Goal: Find specific page/section: Find specific page/section

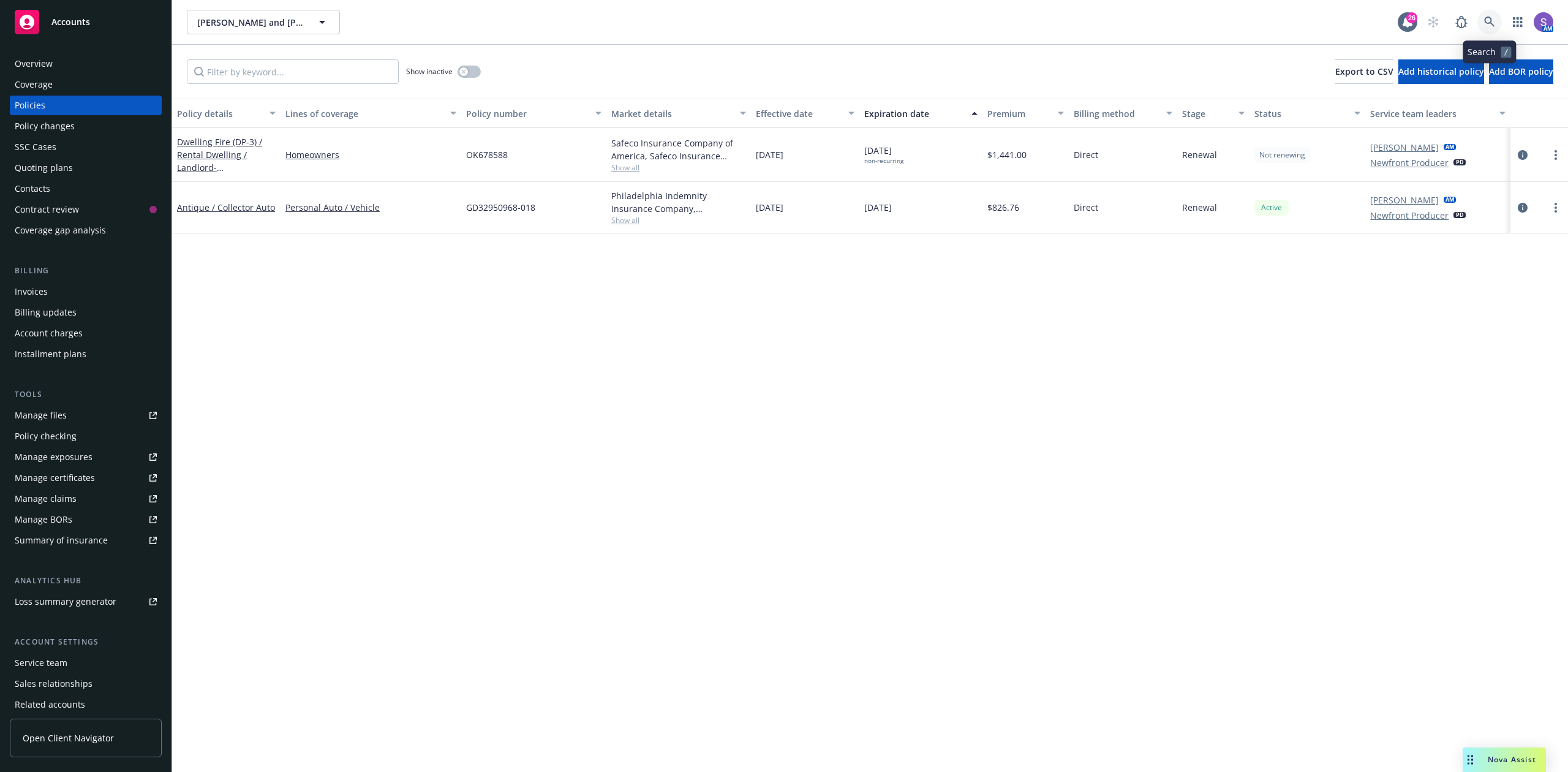
click at [1483, 18] on link at bounding box center [1490, 22] width 25 height 25
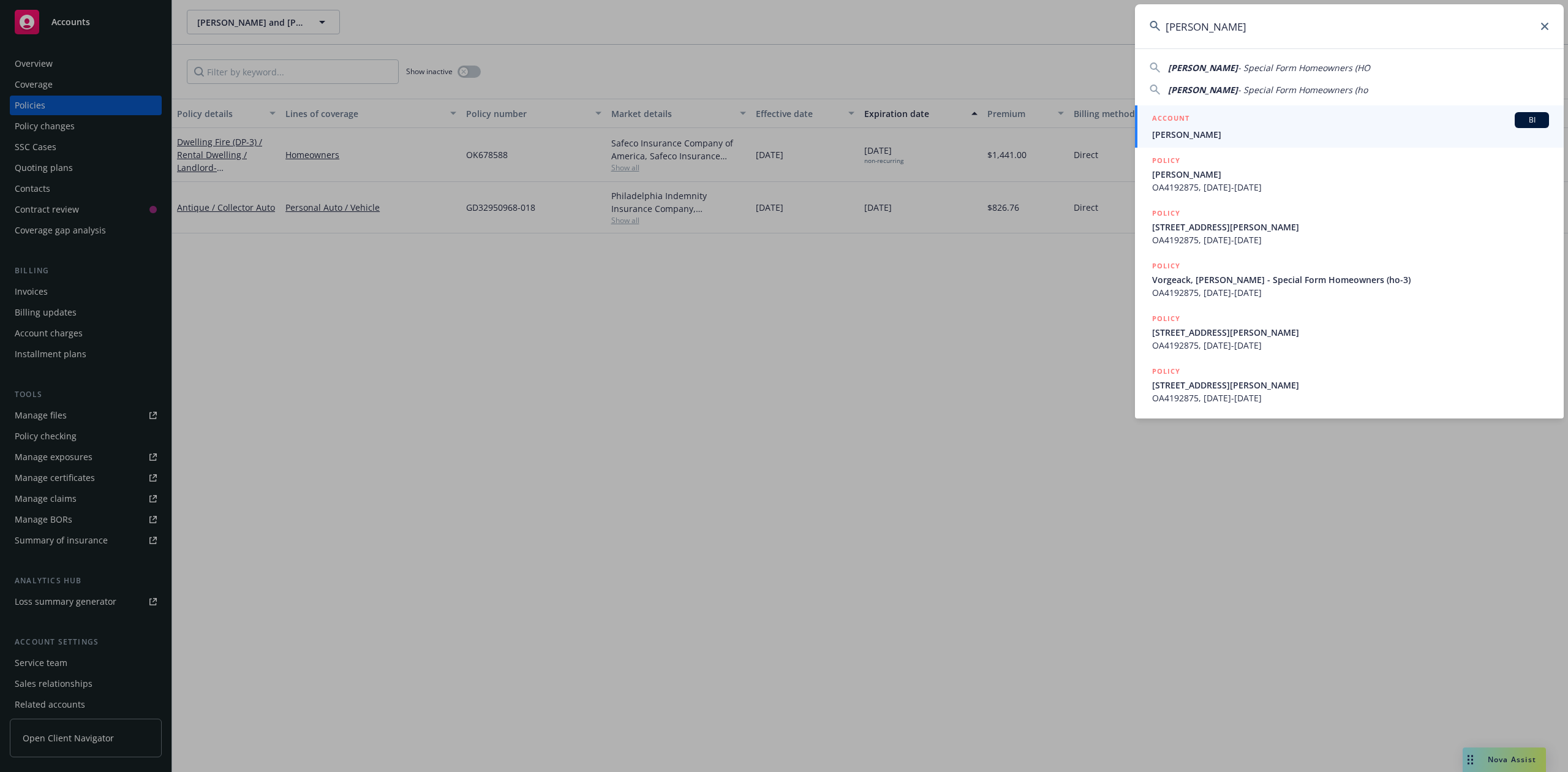
type input "[PERSON_NAME]"
click at [1246, 130] on span "[PERSON_NAME]" at bounding box center [1351, 134] width 397 height 13
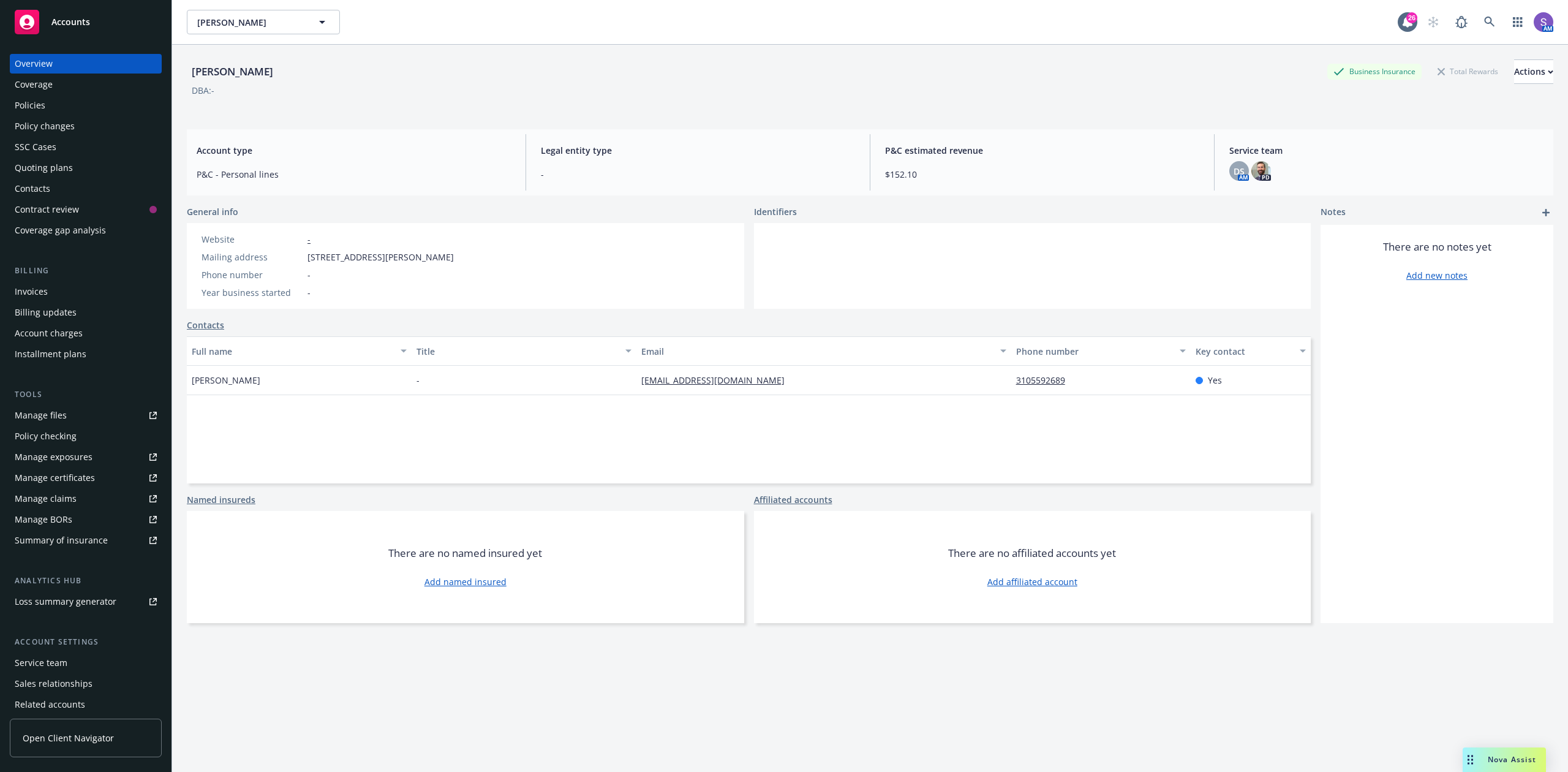
click at [40, 104] on div "Policies" at bounding box center [30, 105] width 31 height 20
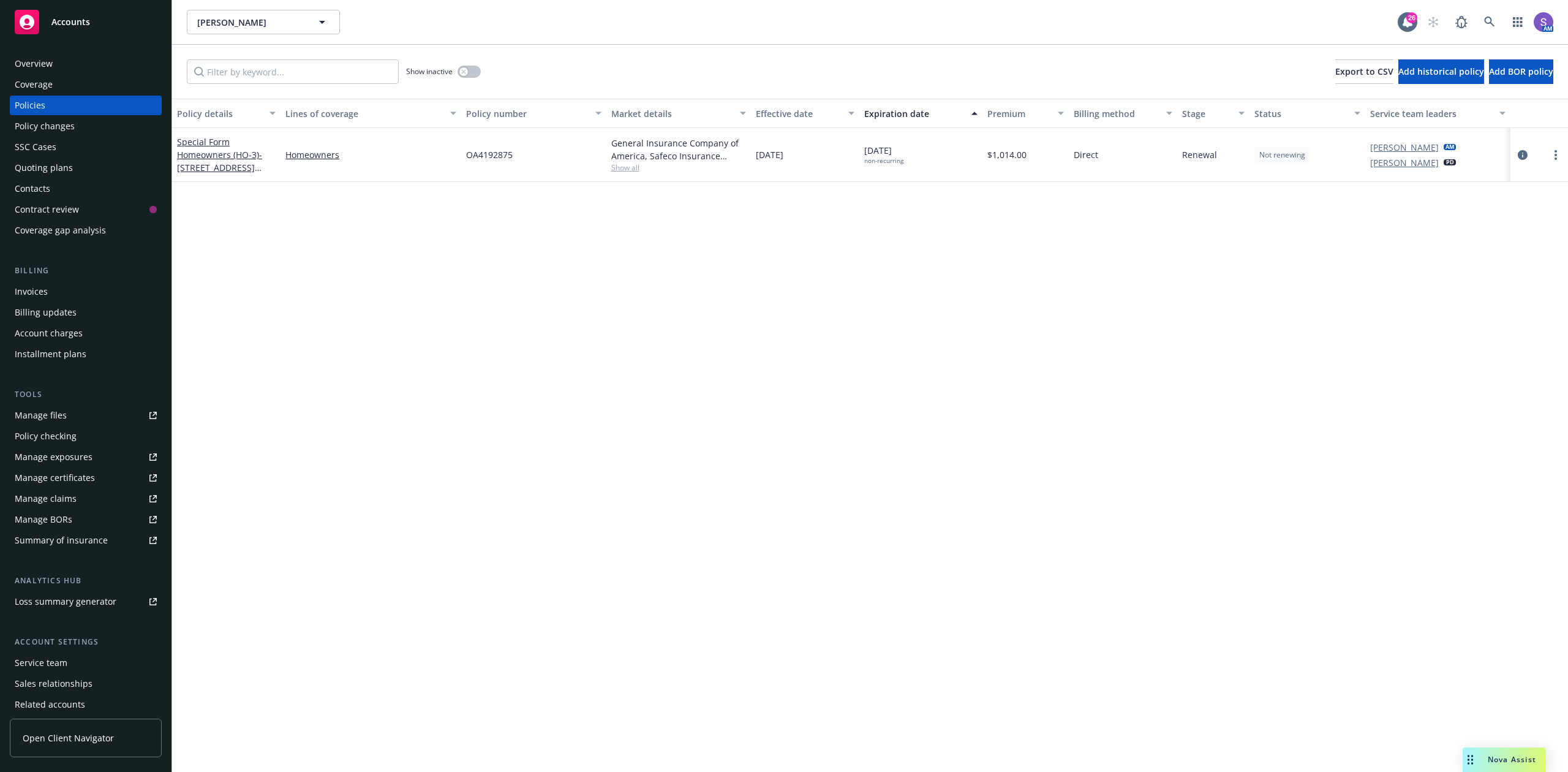
click at [484, 155] on span "OA4192875" at bounding box center [489, 155] width 46 height 13
click at [1483, 21] on link at bounding box center [1490, 22] width 25 height 25
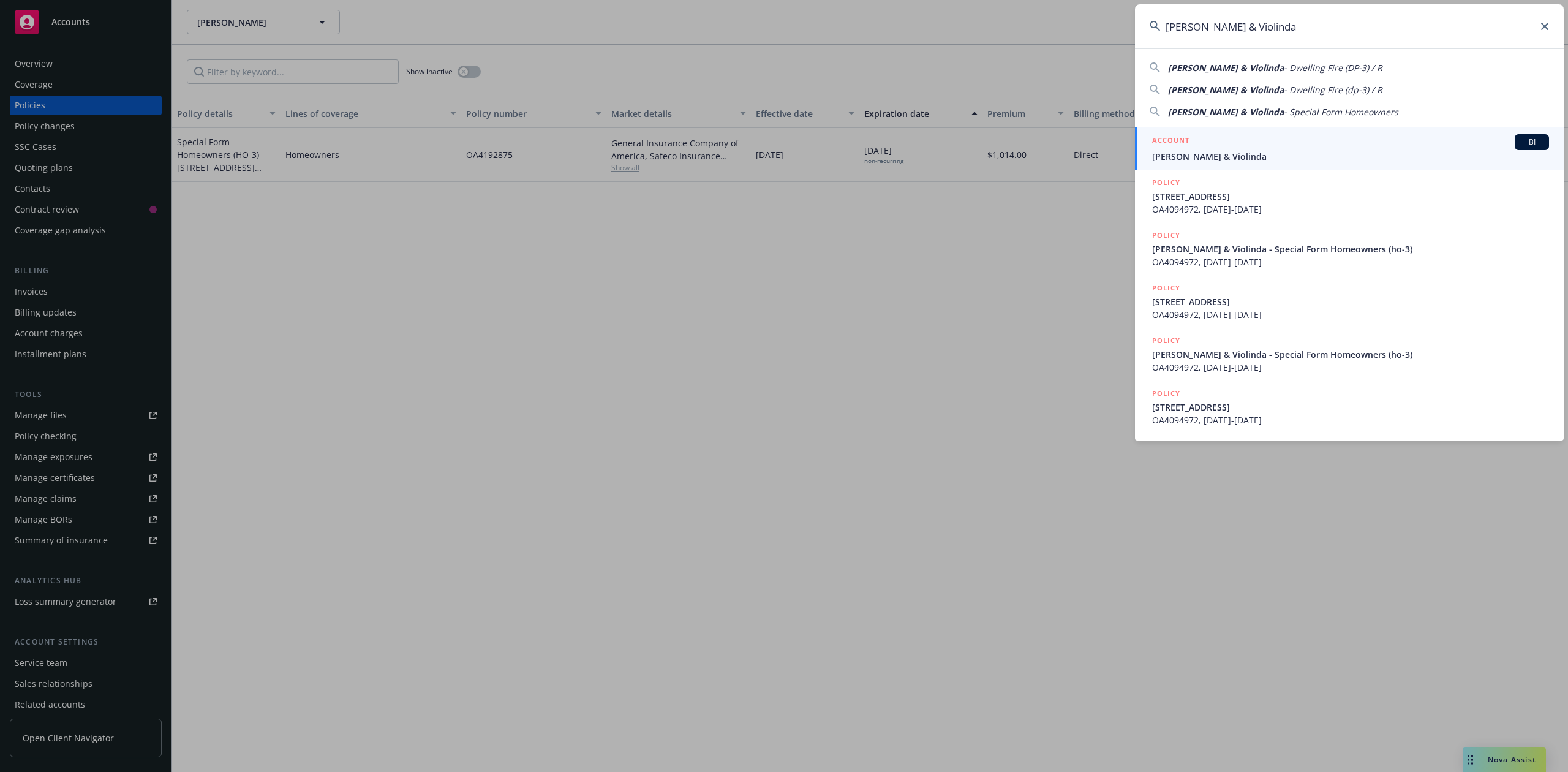
type input "[PERSON_NAME] & Violinda"
click at [1240, 140] on div "ACCOUNT BI" at bounding box center [1351, 142] width 397 height 16
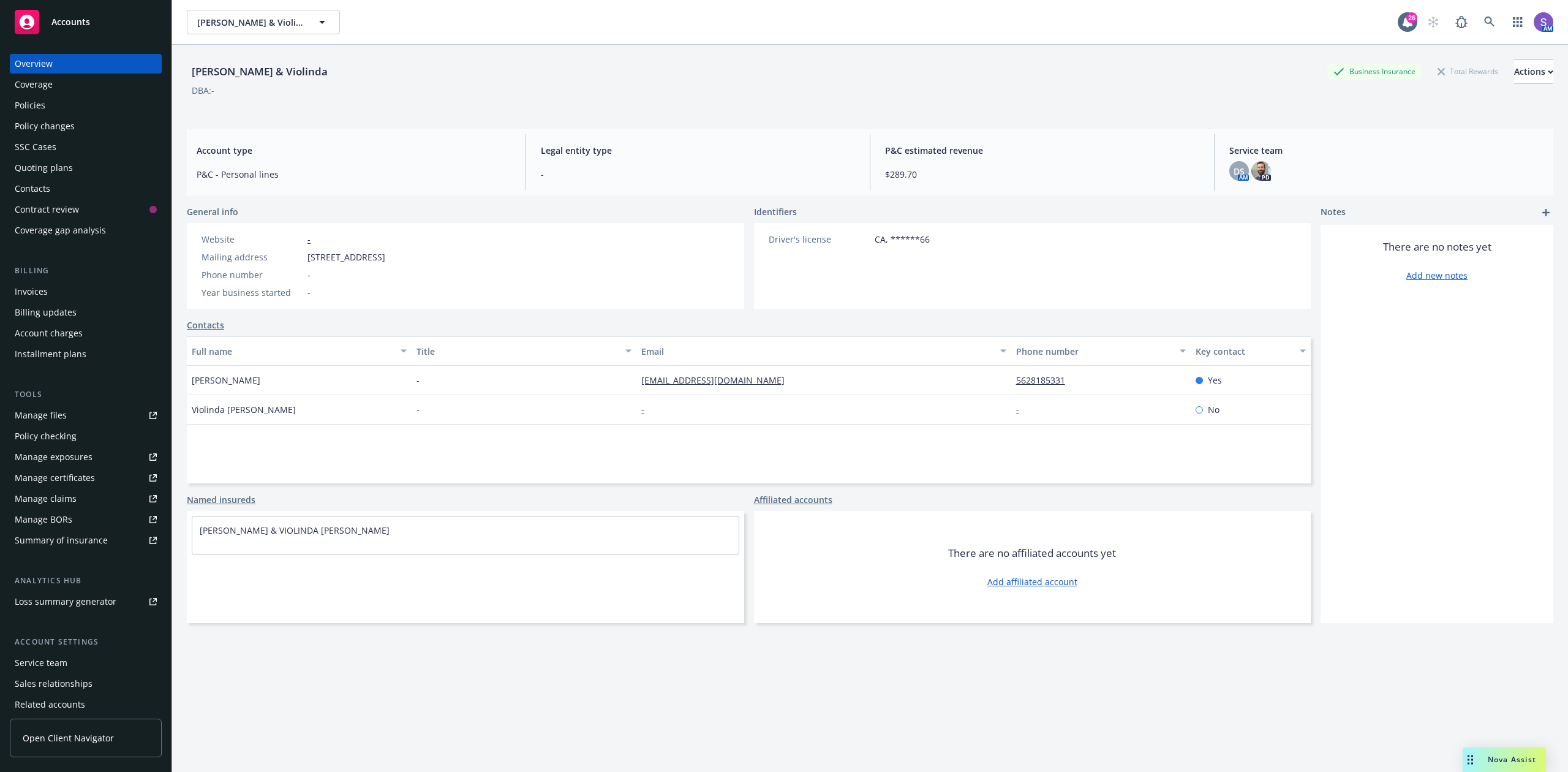
click at [43, 106] on div "Policies" at bounding box center [30, 105] width 31 height 20
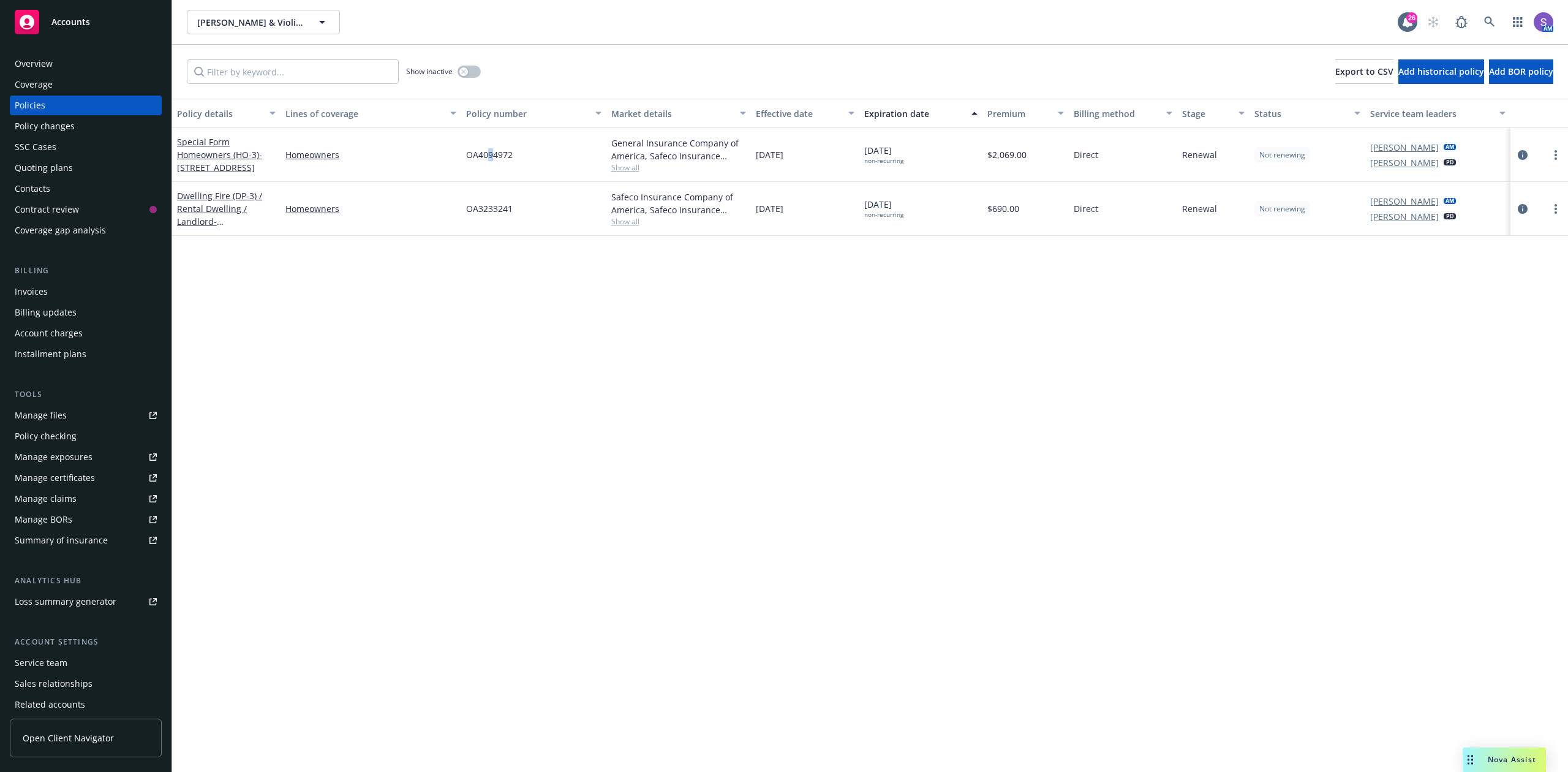
click at [491, 153] on span "OA4094972" at bounding box center [489, 155] width 46 height 13
click at [1486, 20] on icon at bounding box center [1490, 22] width 11 height 11
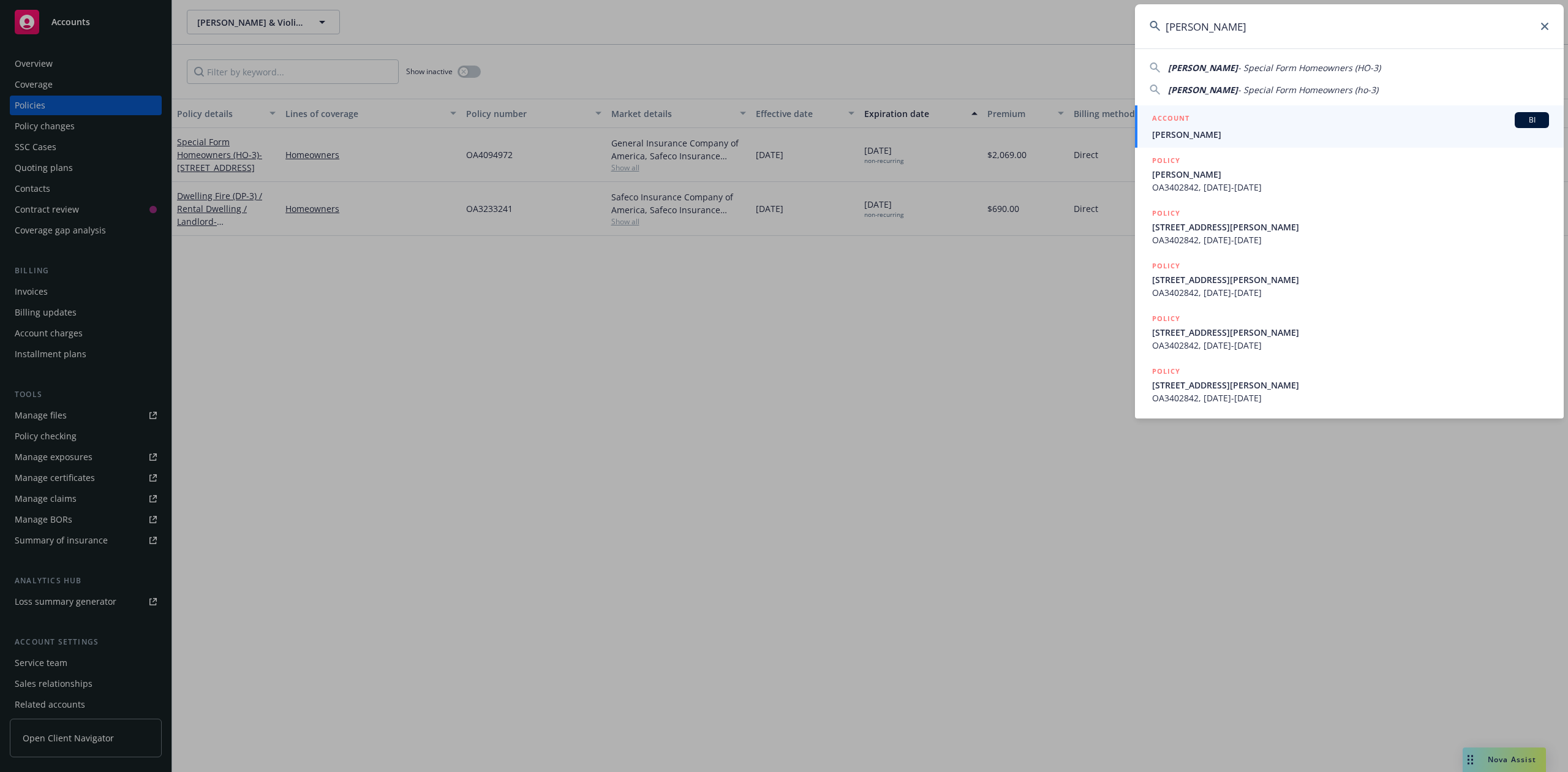
type input "[PERSON_NAME]"
click at [1230, 135] on span "[PERSON_NAME]" at bounding box center [1351, 134] width 397 height 13
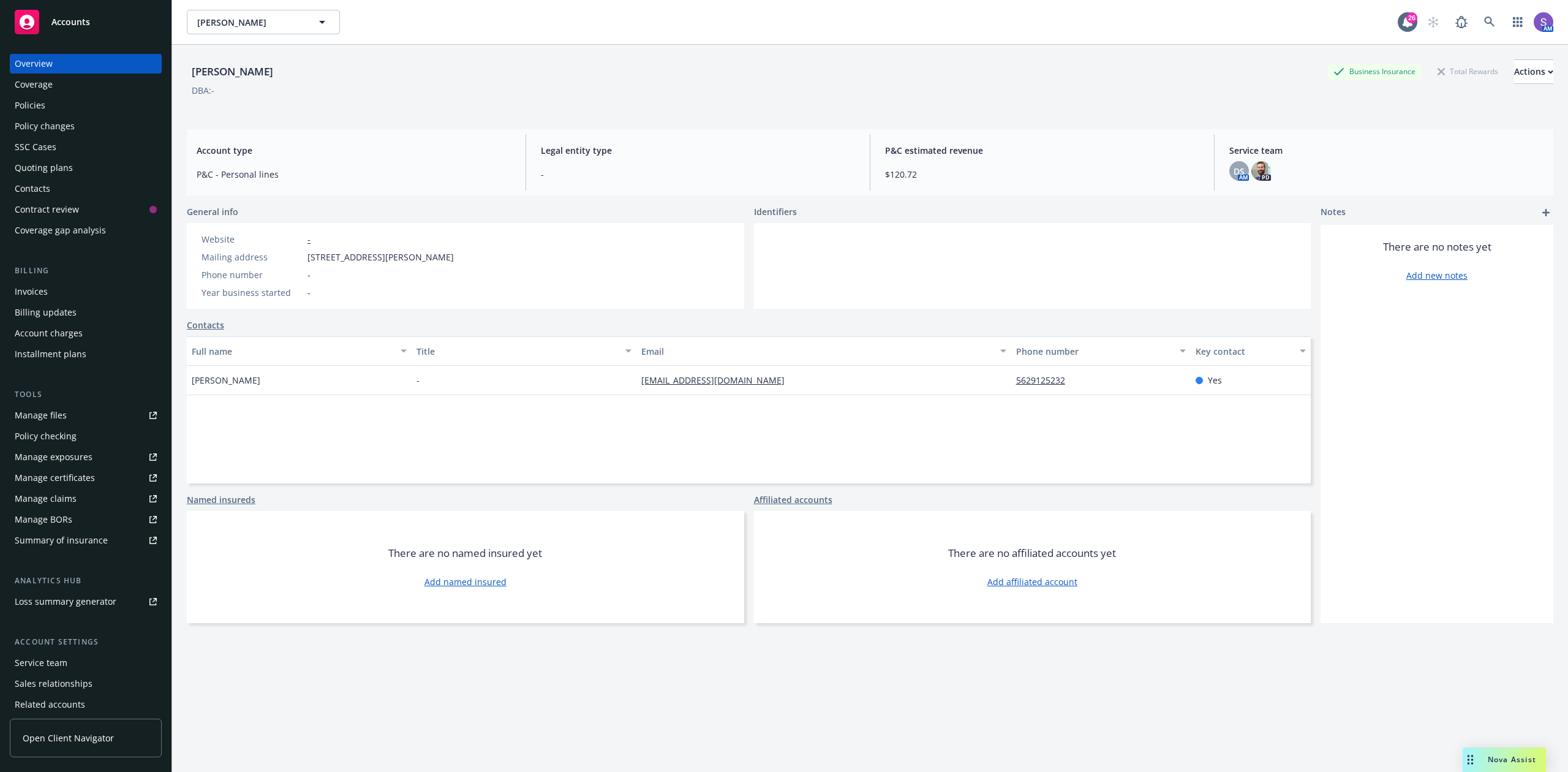
click at [22, 106] on div "Policies" at bounding box center [30, 105] width 31 height 20
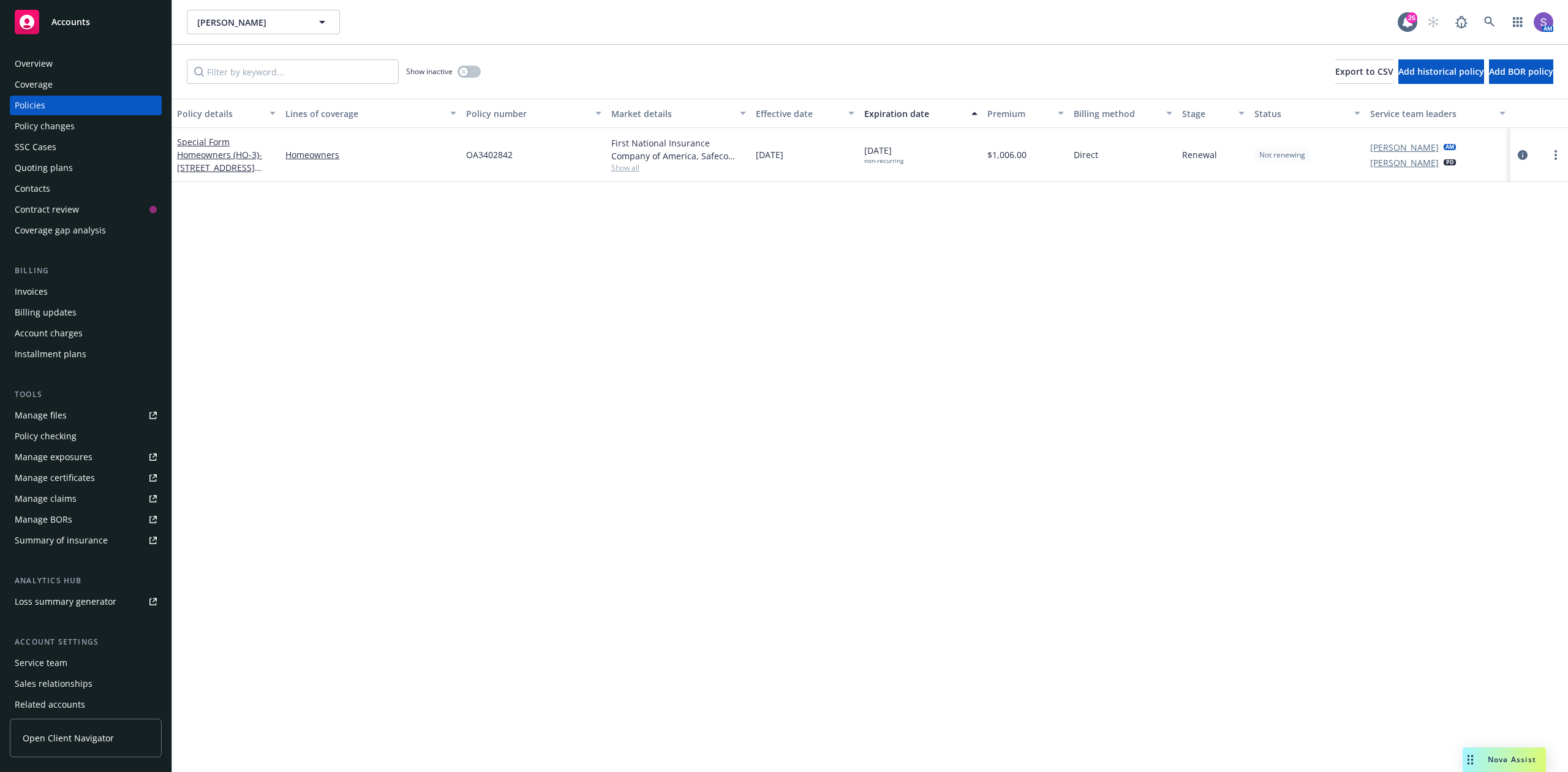
click at [491, 149] on span "OA3402842" at bounding box center [489, 155] width 46 height 13
copy span "OA3402842"
click at [1018, 373] on div "Policy details Lines of coverage Policy number Market details Effective date Ex…" at bounding box center [870, 435] width 1396 height 673
click at [1486, 22] on icon at bounding box center [1489, 21] width 10 height 10
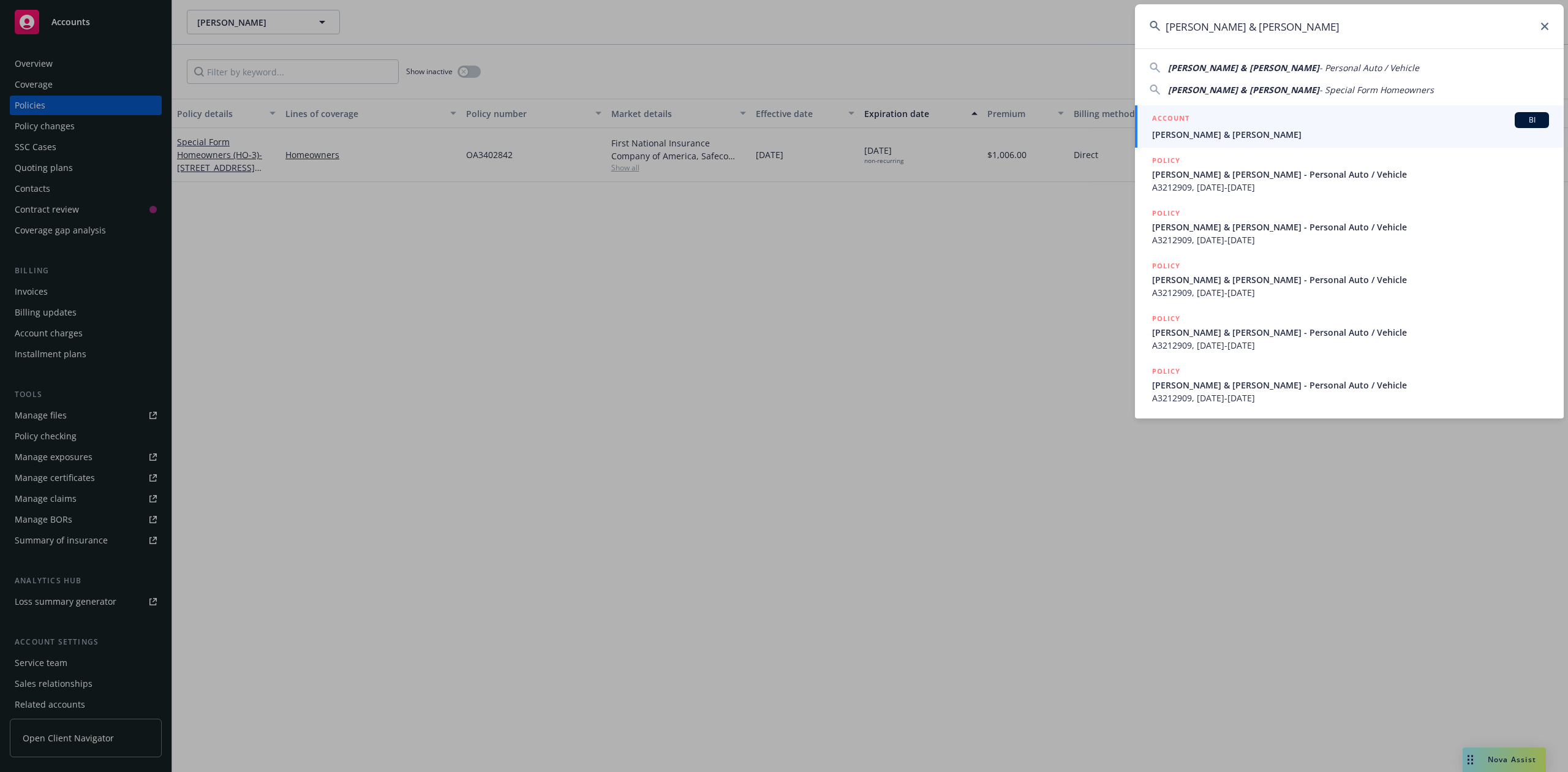
type input "[PERSON_NAME] & [PERSON_NAME]"
click at [1228, 121] on div "ACCOUNT BI" at bounding box center [1351, 120] width 397 height 16
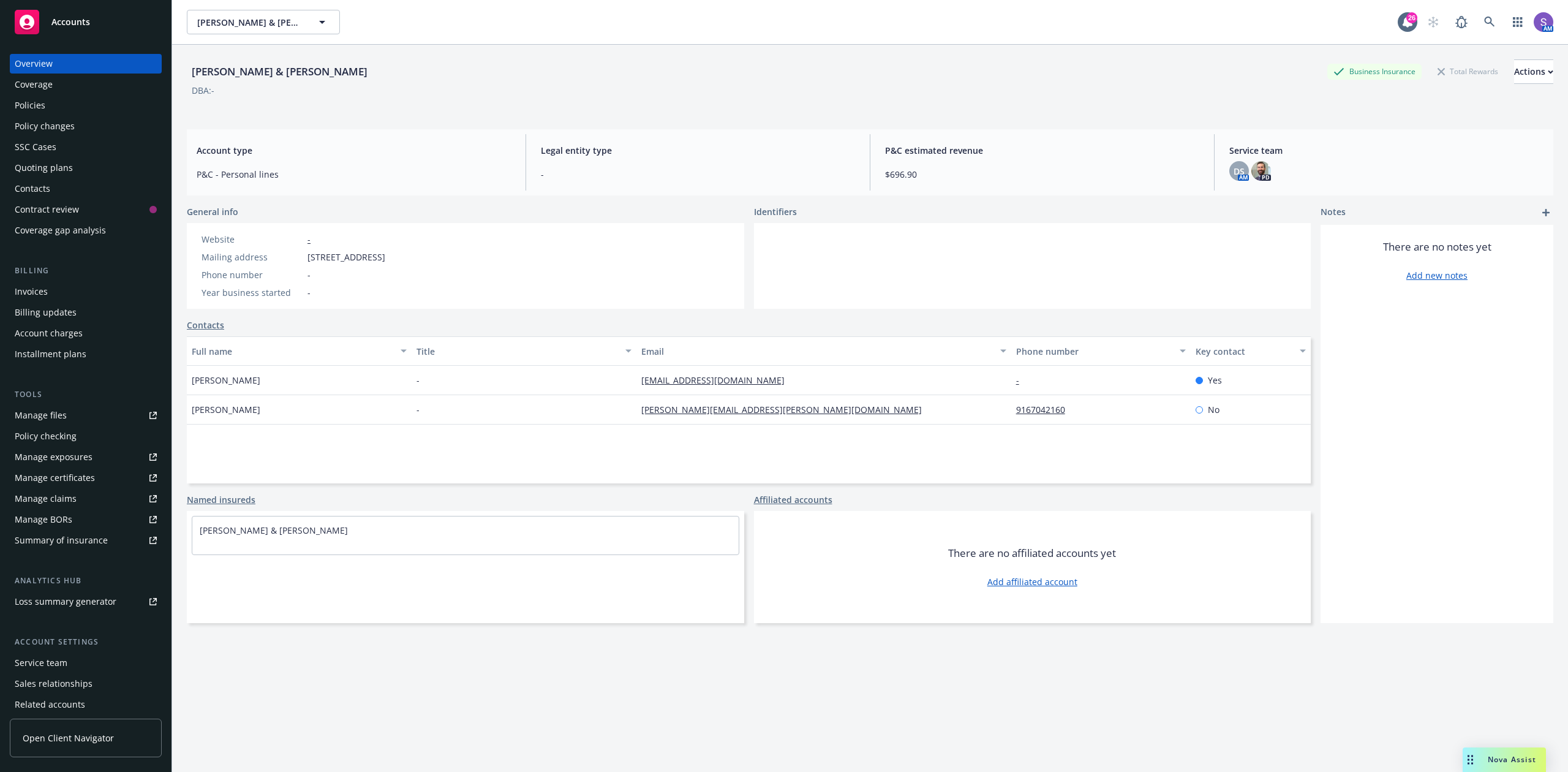
click at [18, 108] on div "Policies" at bounding box center [30, 105] width 31 height 20
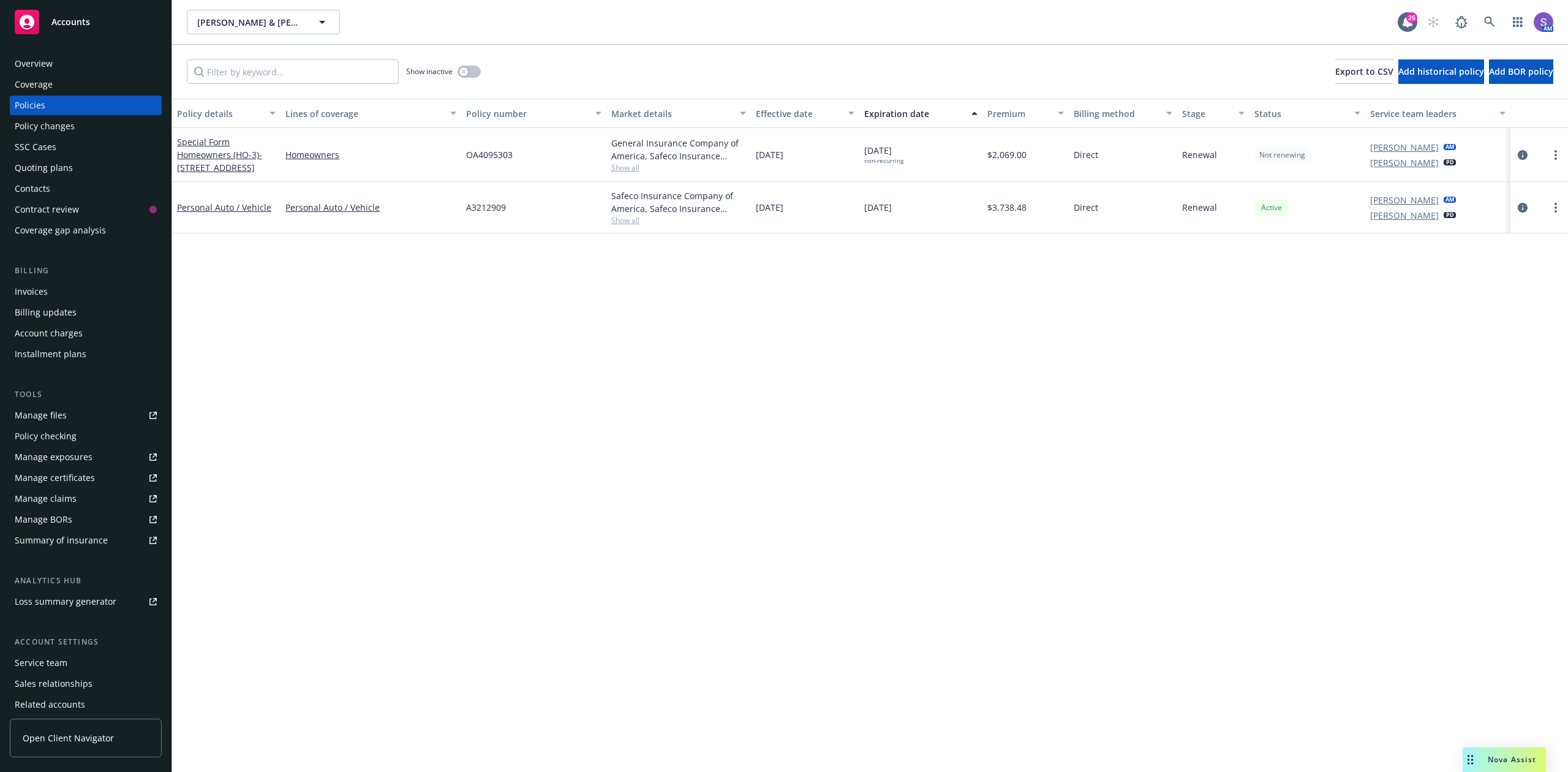
click at [482, 155] on span "OA4095303" at bounding box center [489, 155] width 46 height 13
copy span "OA4095303"
click at [494, 157] on span "OA4095303" at bounding box center [489, 155] width 46 height 13
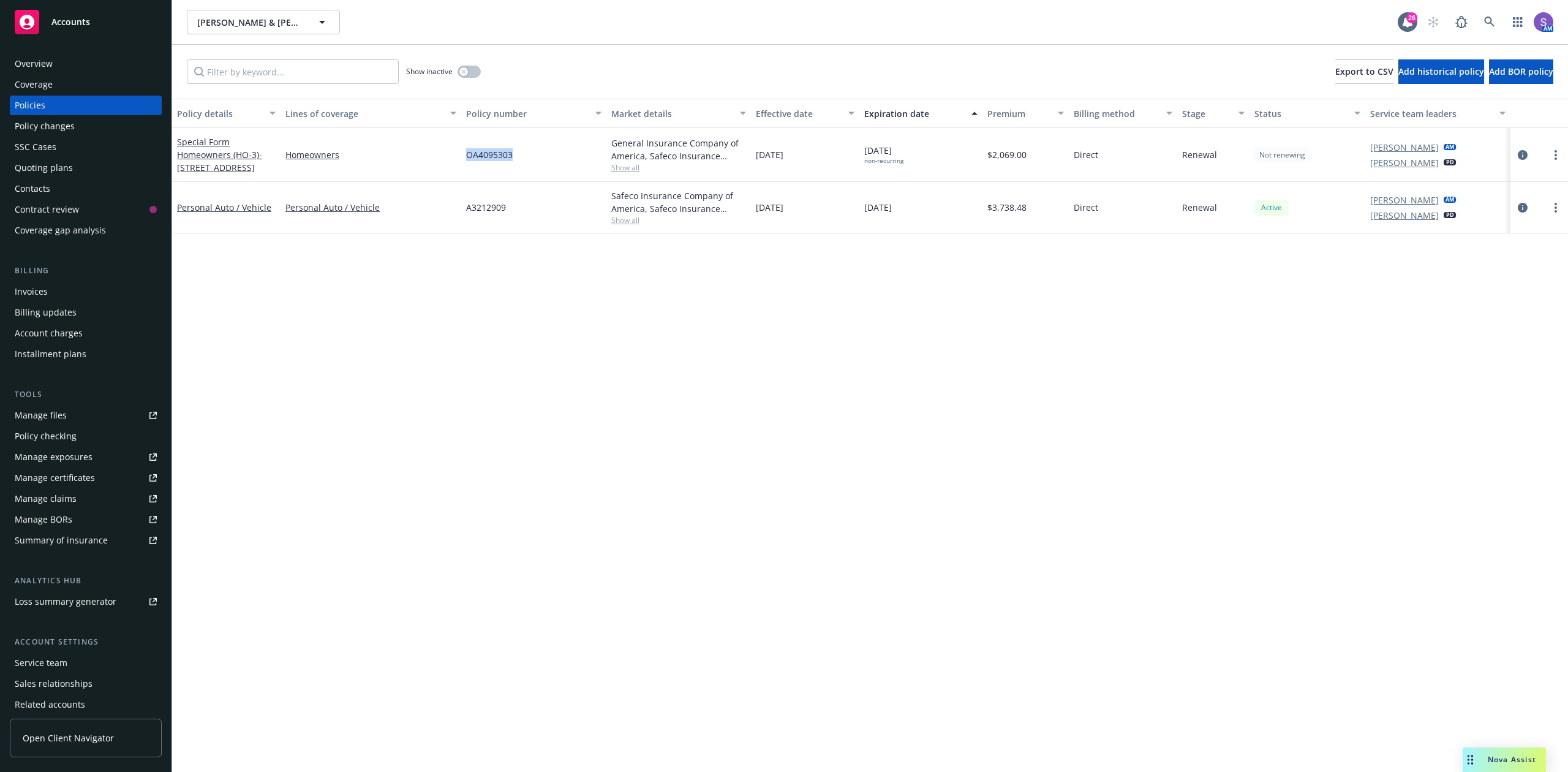
copy span "OA4095303"
